Goal: Task Accomplishment & Management: Use online tool/utility

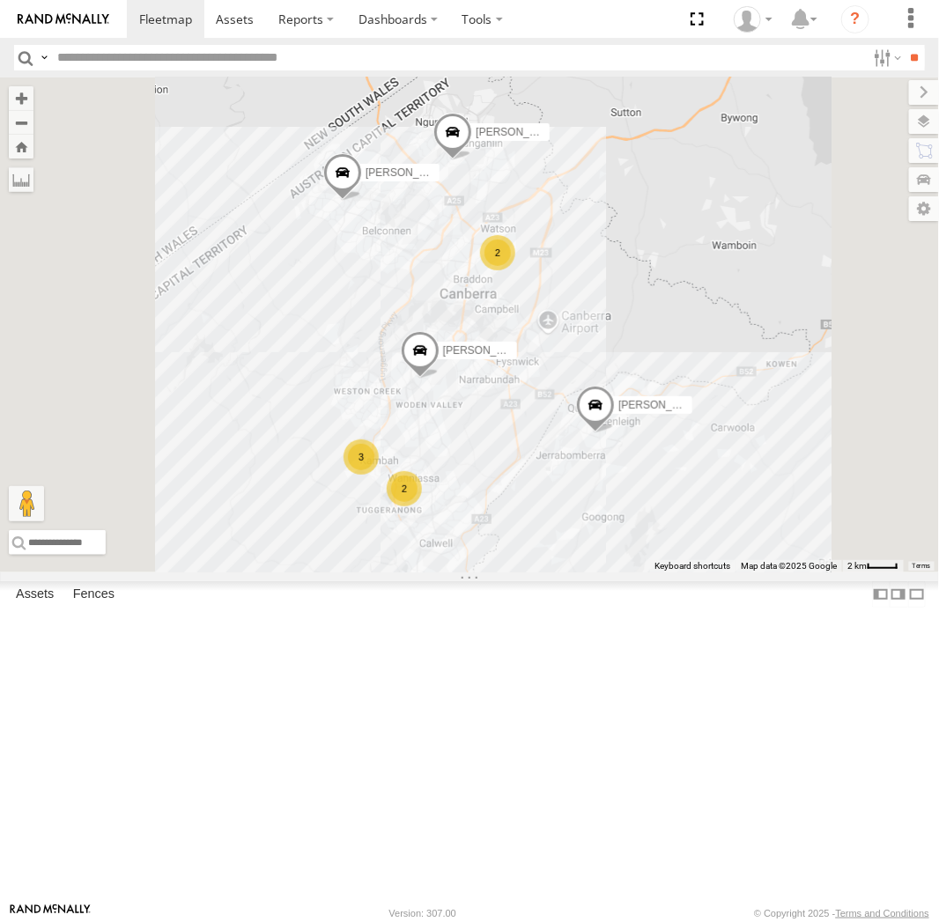
click at [0, 0] on div "All Assets" at bounding box center [0, 0] width 0 height 0
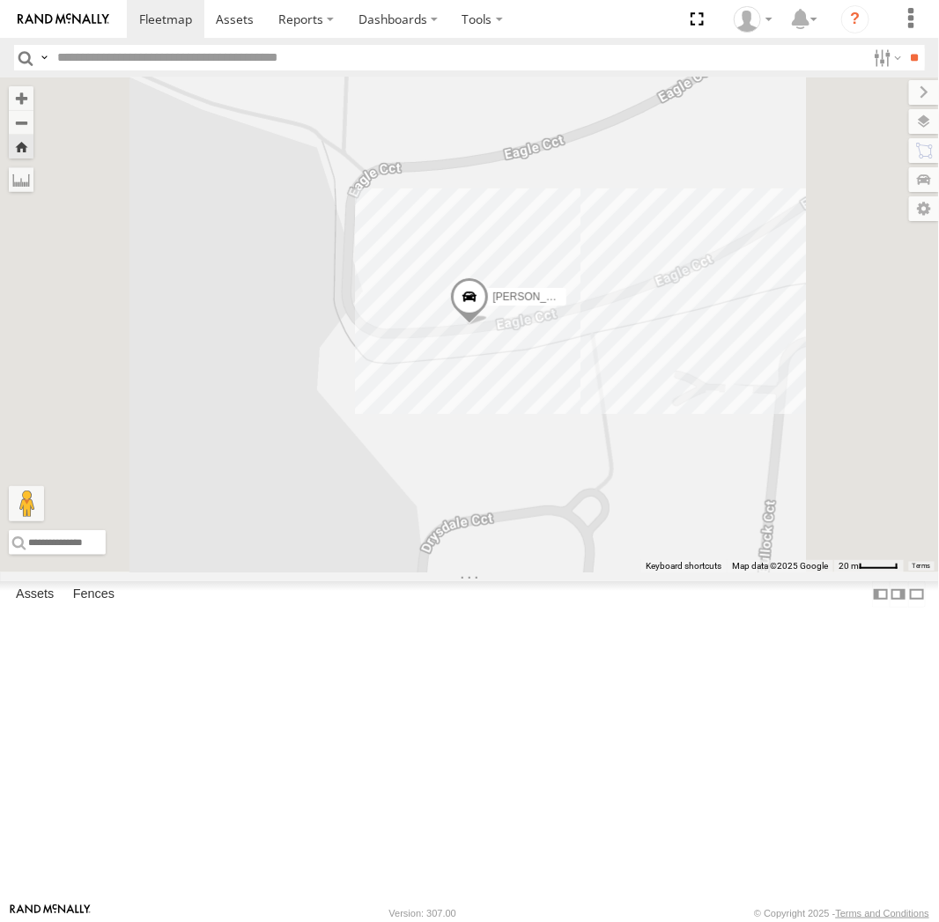
click at [0, 0] on div at bounding box center [0, 0] width 0 height 0
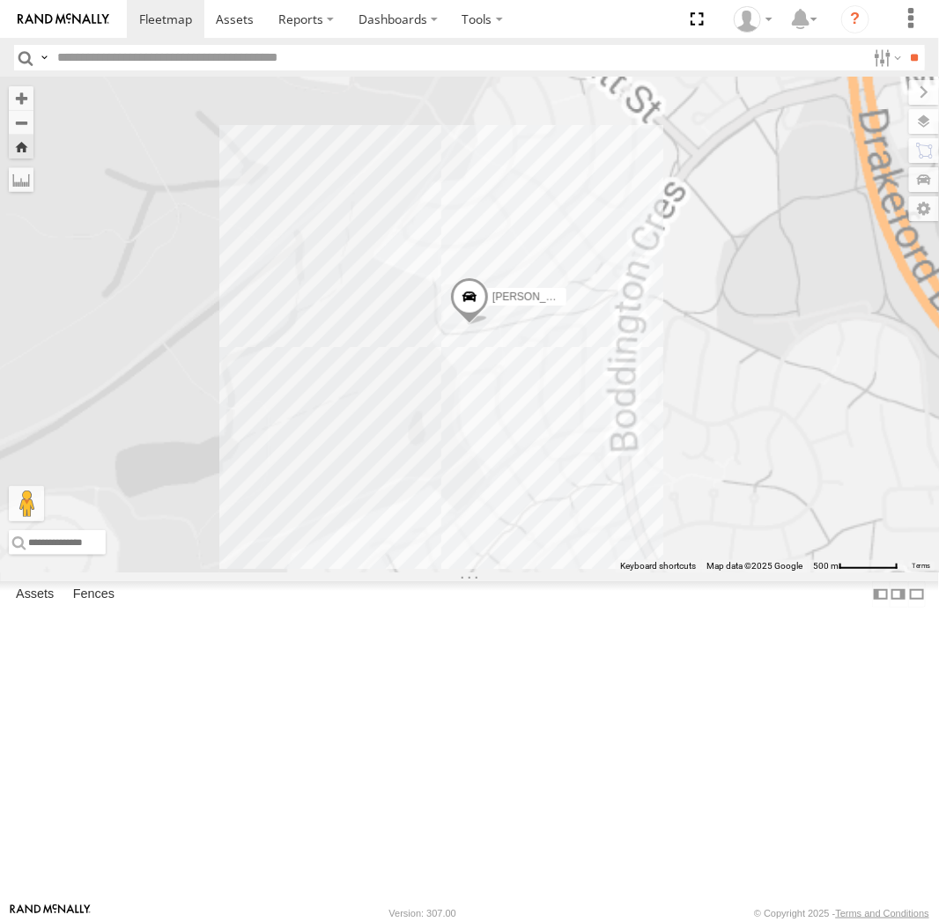
click at [0, 0] on div at bounding box center [0, 0] width 0 height 0
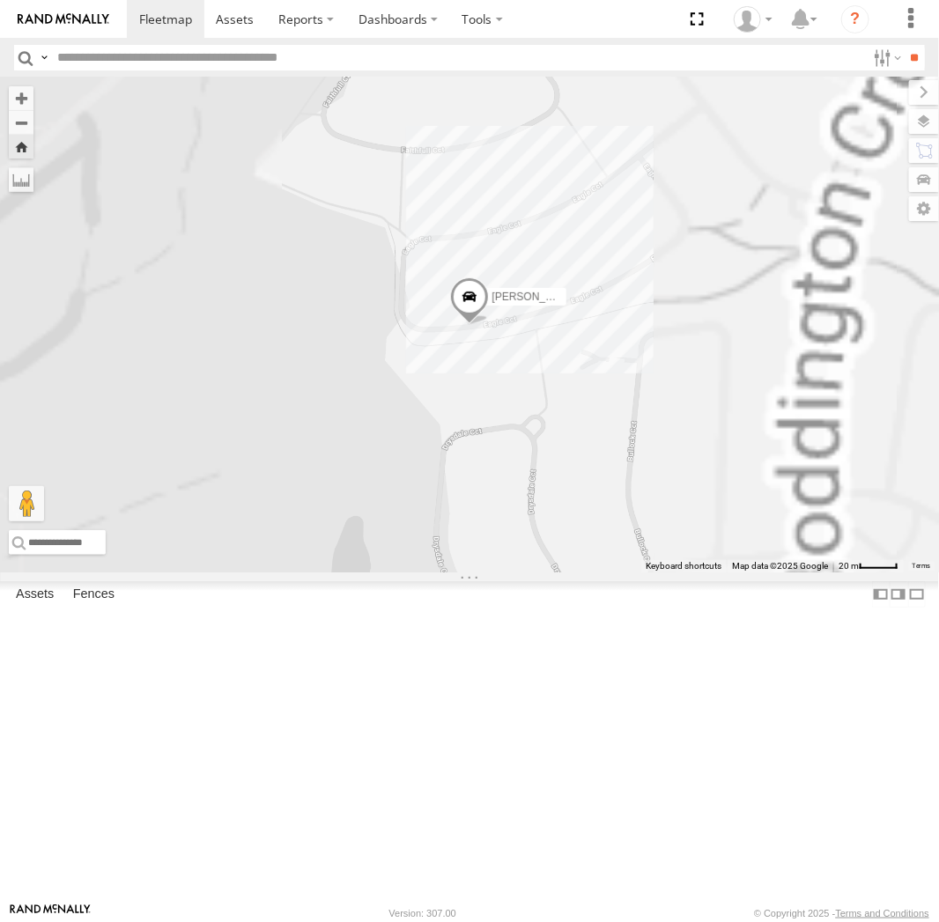
click at [489, 325] on span at bounding box center [469, 301] width 39 height 48
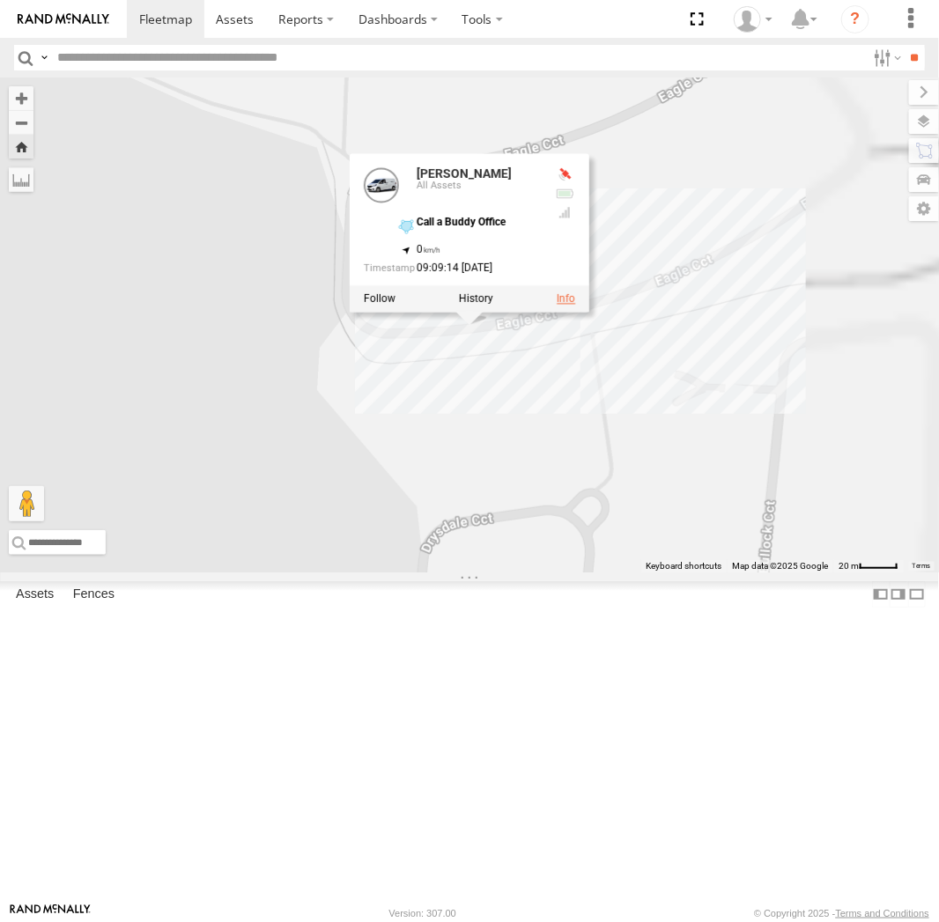
click at [575, 305] on link at bounding box center [565, 298] width 18 height 12
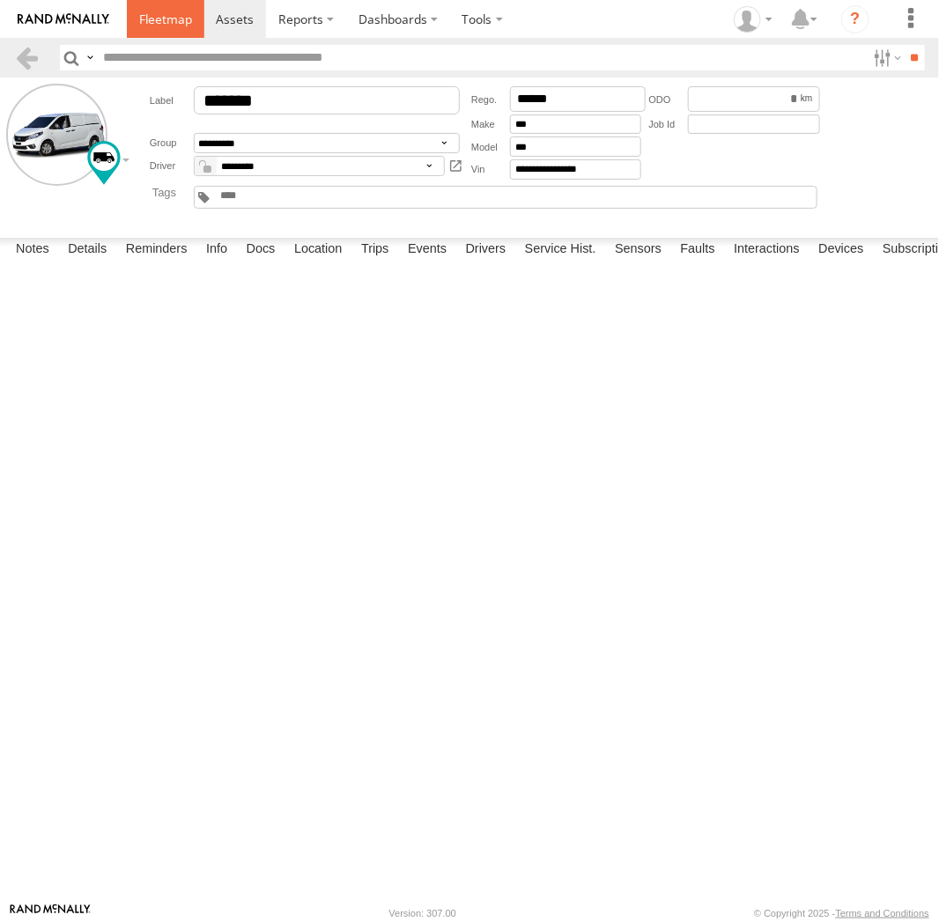
click at [180, 28] on link at bounding box center [165, 19] width 77 height 38
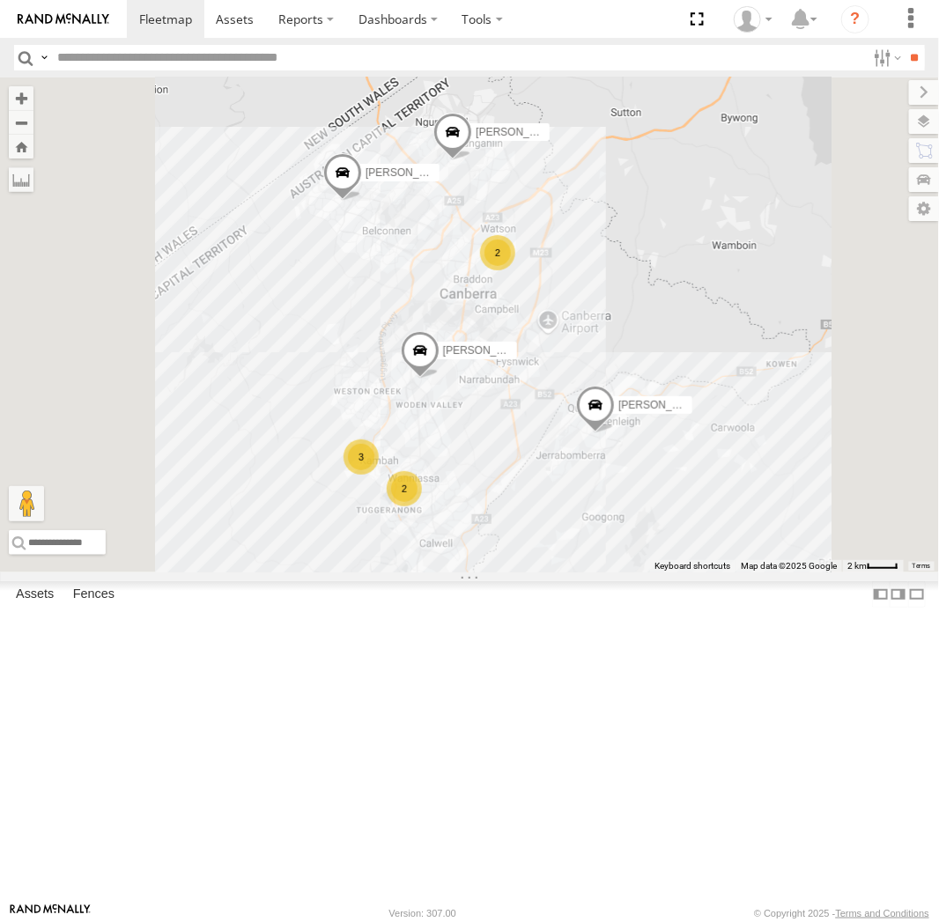
click at [0, 0] on div at bounding box center [0, 0] width 0 height 0
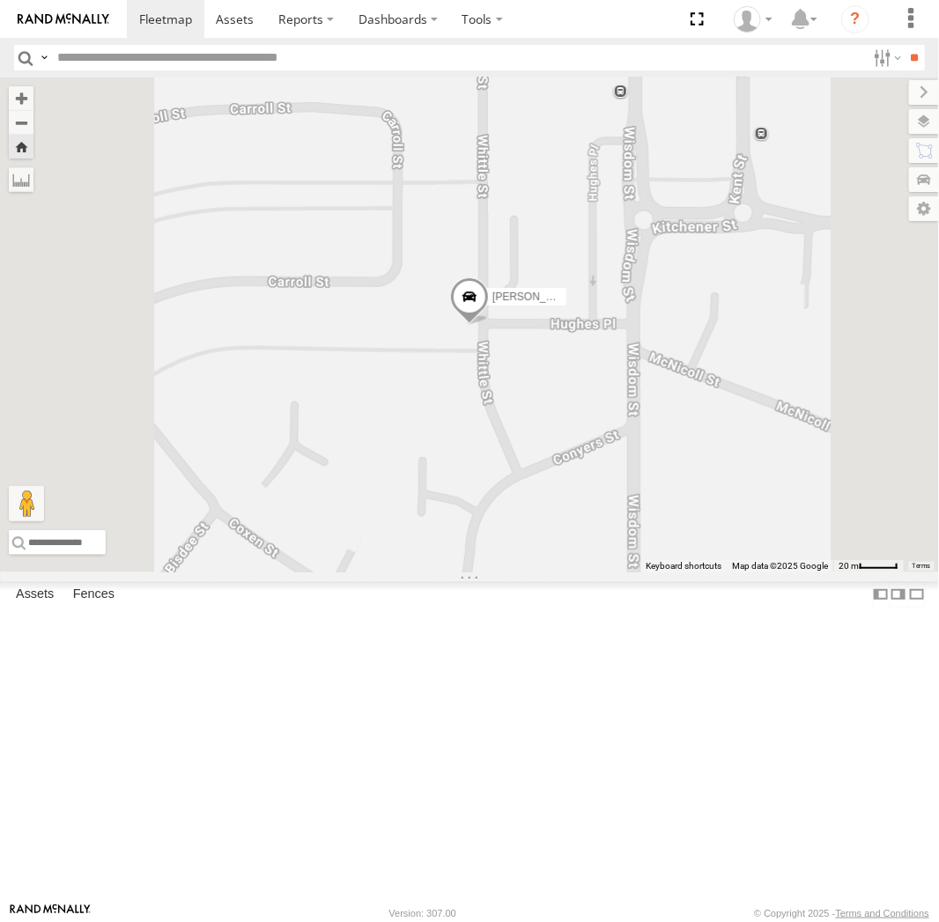
click at [0, 0] on link at bounding box center [0, 0] width 0 height 0
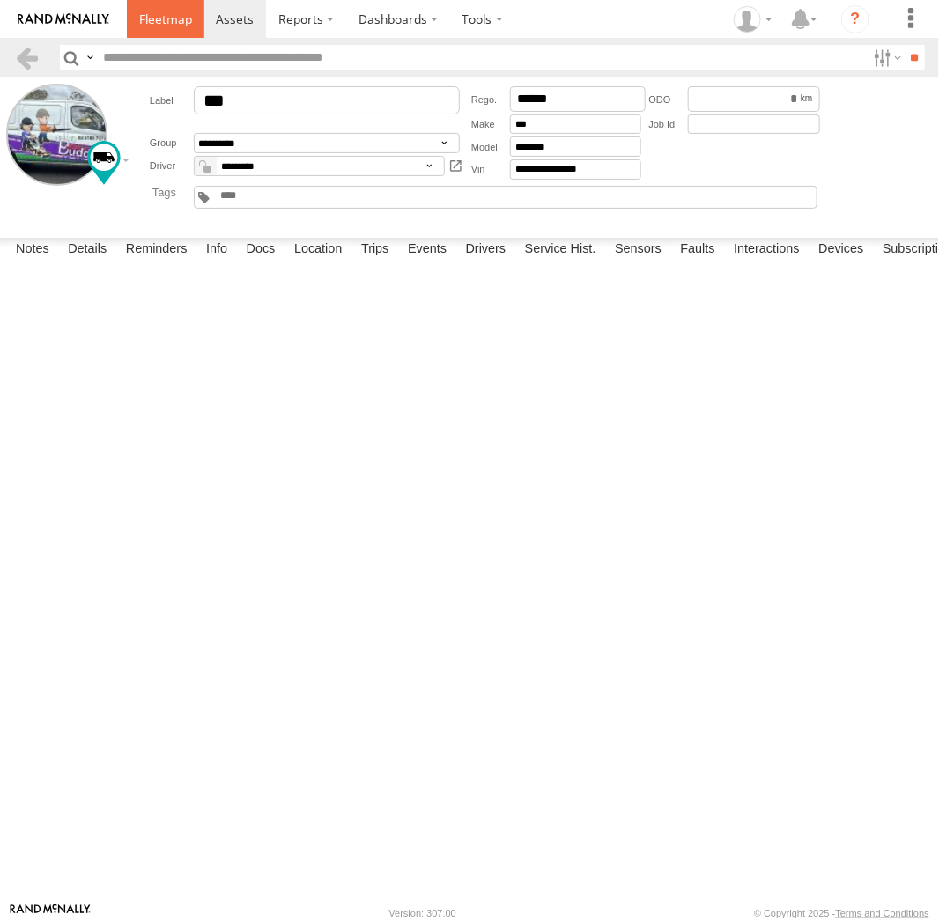
click at [178, 14] on span at bounding box center [165, 19] width 53 height 17
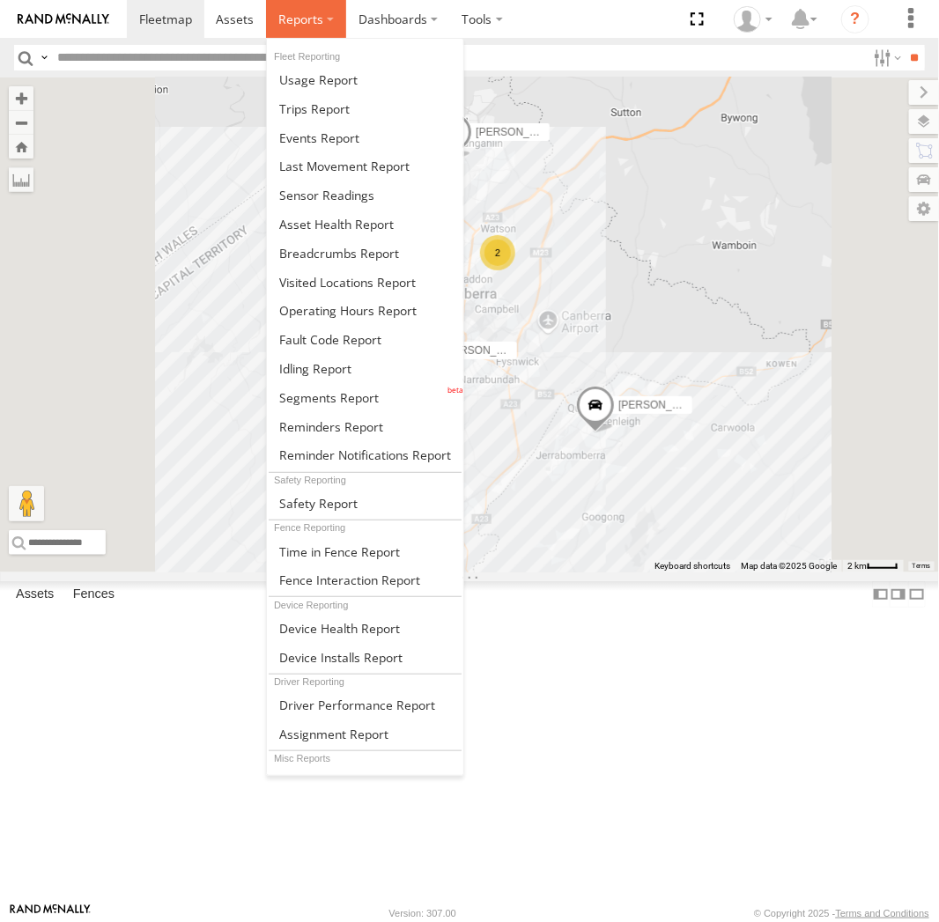
click at [313, 23] on span at bounding box center [300, 19] width 45 height 17
click at [343, 253] on span at bounding box center [339, 253] width 120 height 17
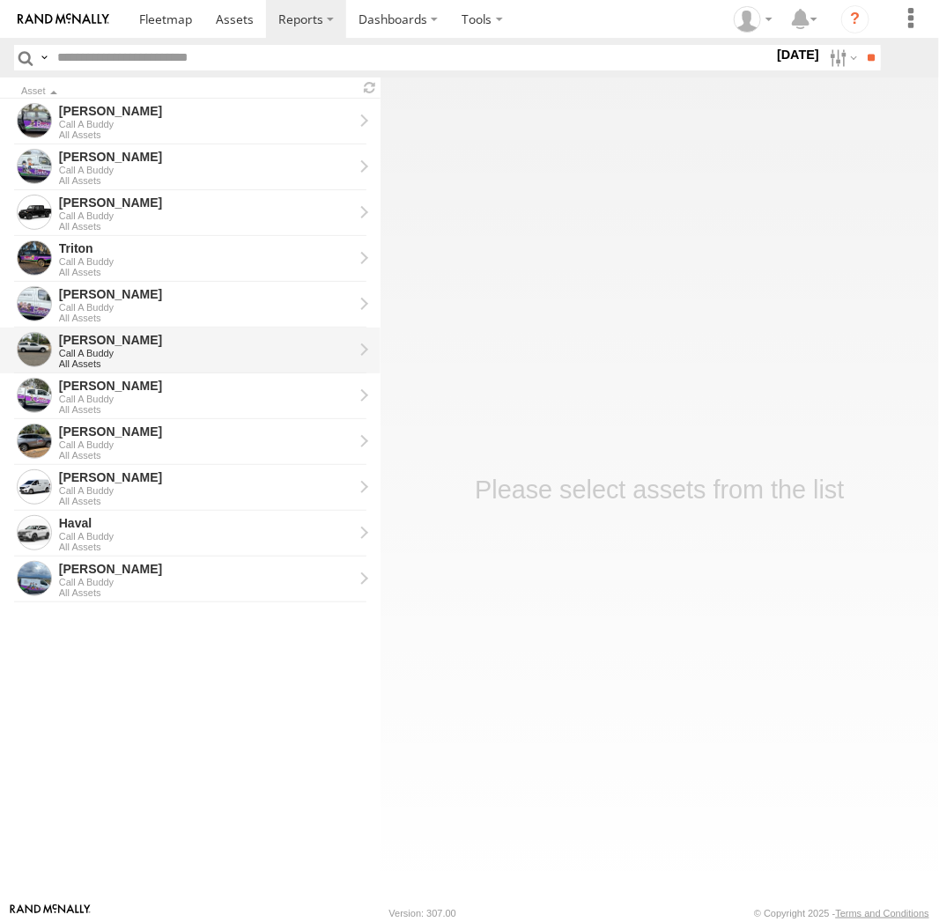
click at [170, 357] on div "Call A Buddy" at bounding box center [206, 353] width 294 height 11
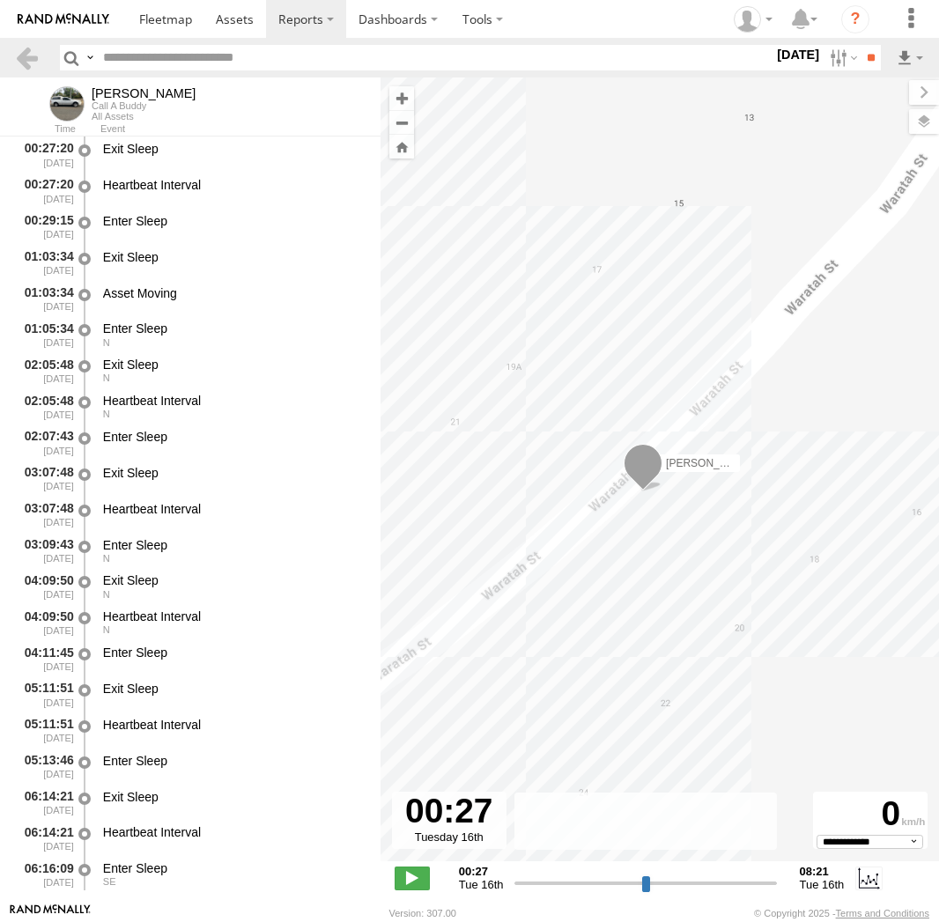
select select "**********"
click at [827, 68] on label at bounding box center [841, 58] width 38 height 26
click at [0, 0] on label at bounding box center [0, 0] width 0 height 0
click at [873, 55] on input "**" at bounding box center [870, 58] width 20 height 26
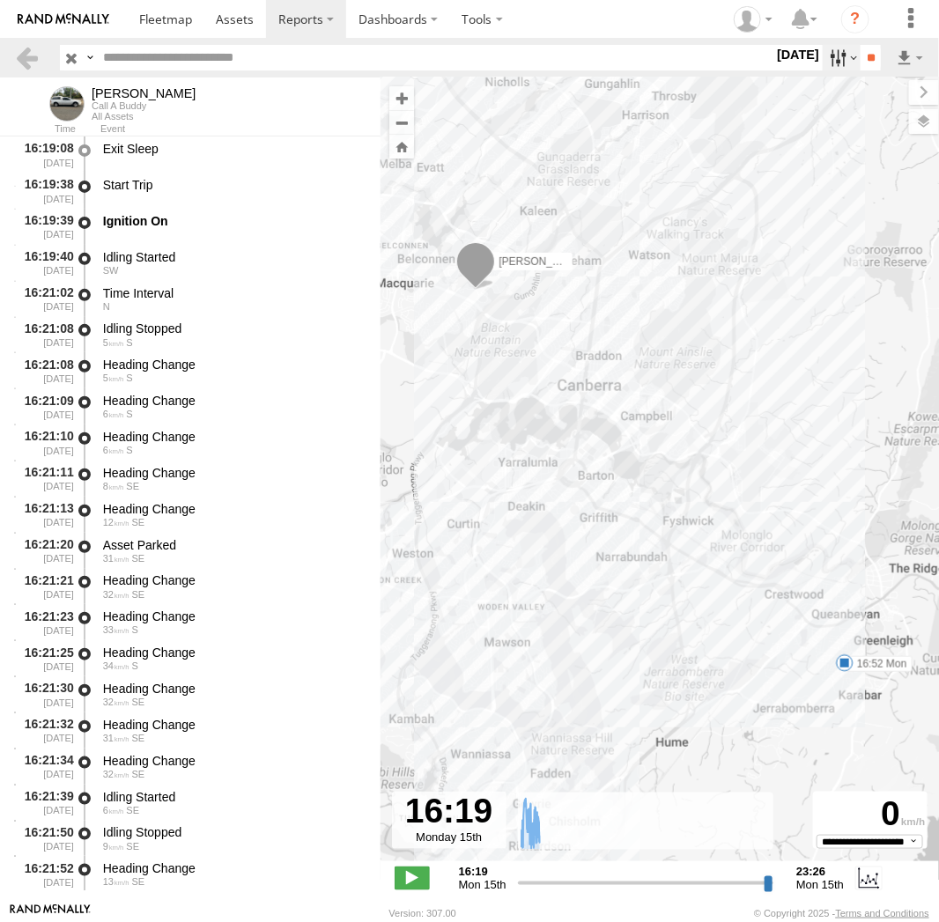
click at [837, 57] on label at bounding box center [841, 58] width 38 height 26
click at [0, 0] on label at bounding box center [0, 0] width 0 height 0
click at [872, 55] on input "**" at bounding box center [870, 58] width 20 height 26
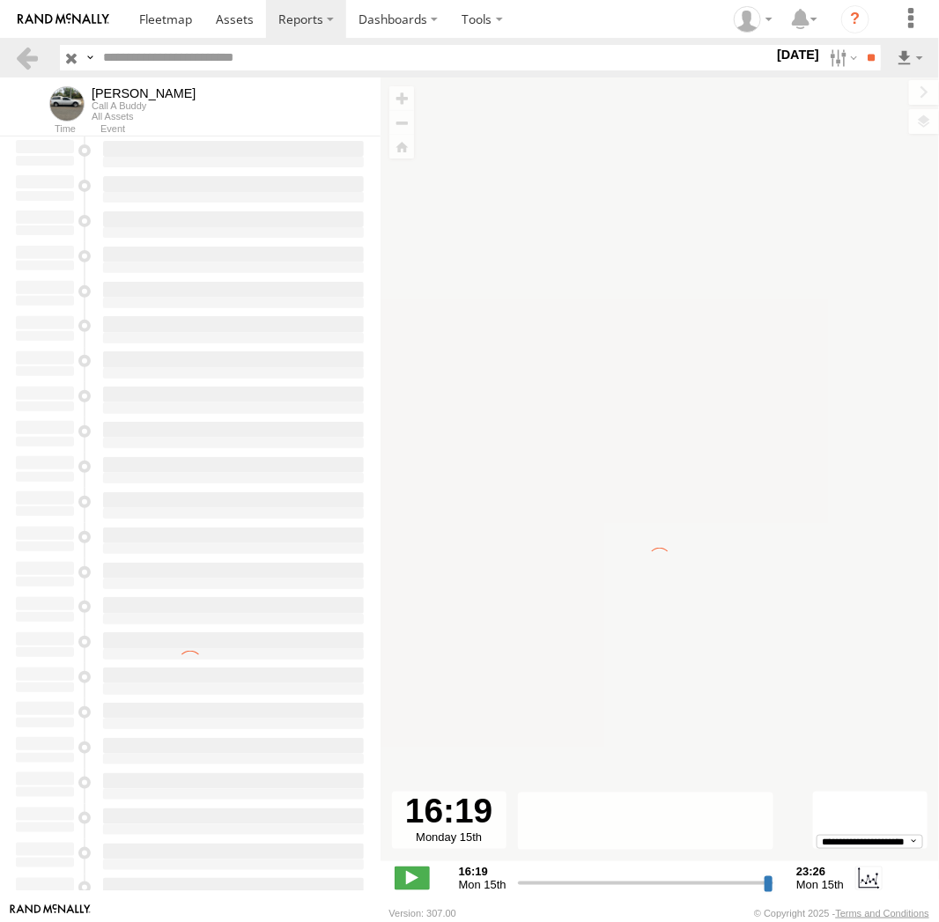
type input "**********"
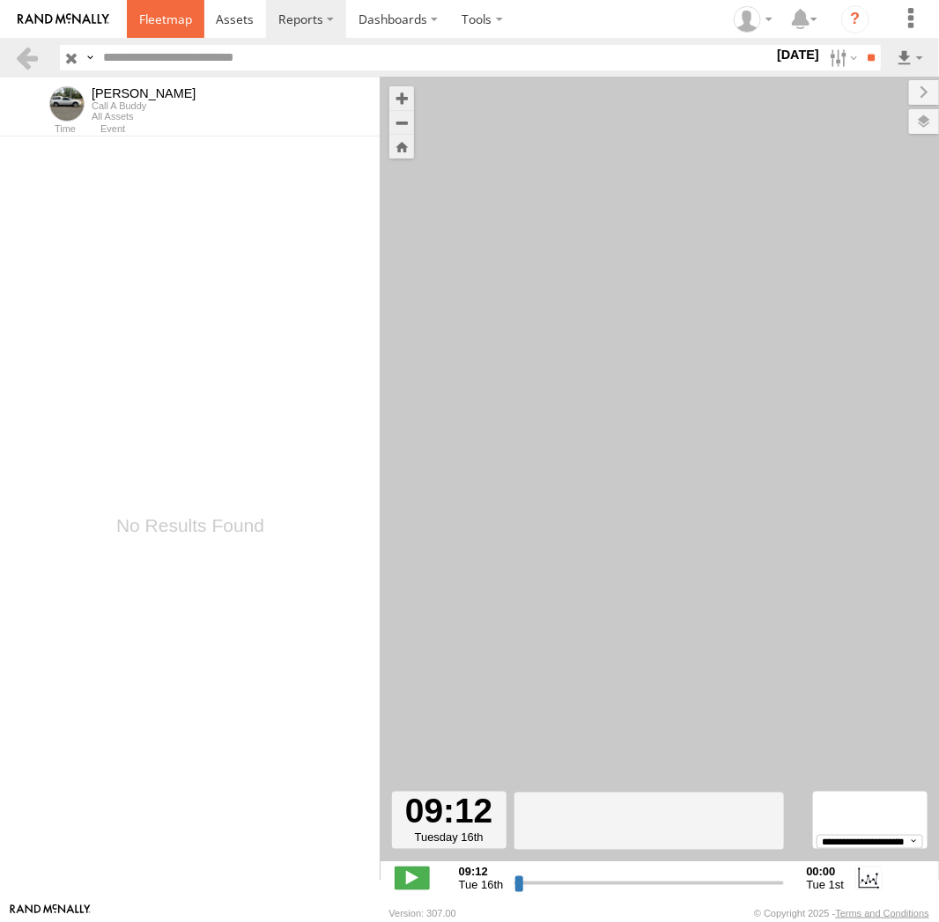
click at [171, 23] on span at bounding box center [165, 19] width 53 height 17
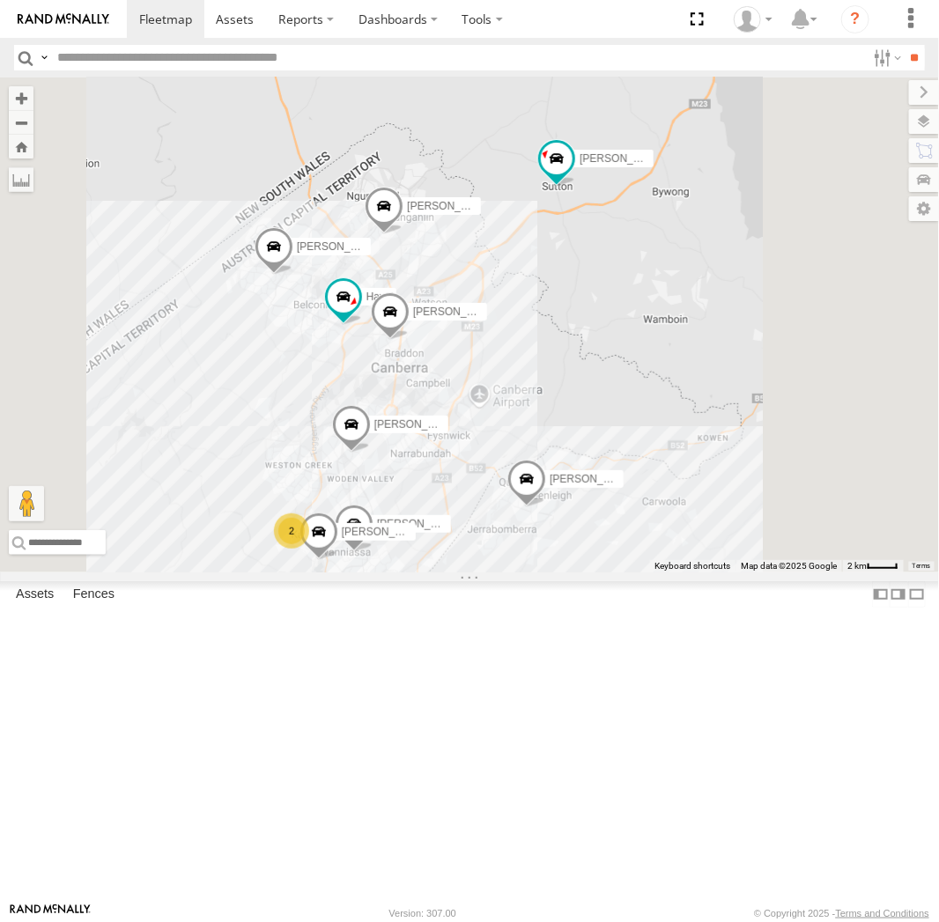
drag, startPoint x: 836, startPoint y: 328, endPoint x: 777, endPoint y: 380, distance: 79.2
click at [777, 380] on div "2 [PERSON_NAME] [PERSON_NAME] [PERSON_NAME] [PERSON_NAME] [PERSON_NAME]" at bounding box center [469, 324] width 939 height 495
